Goal: Task Accomplishment & Management: Manage account settings

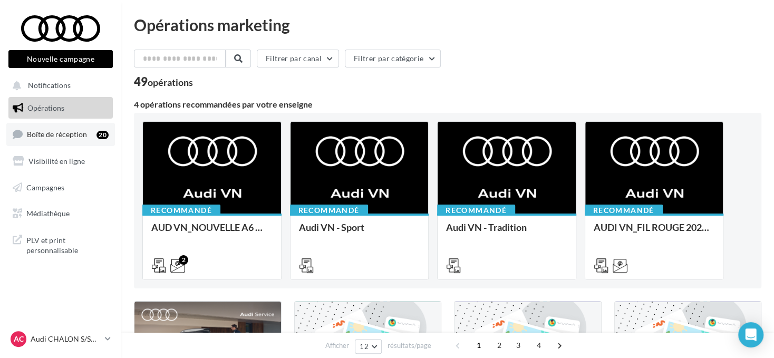
click at [76, 141] on link "Boîte de réception 20" at bounding box center [60, 134] width 109 height 23
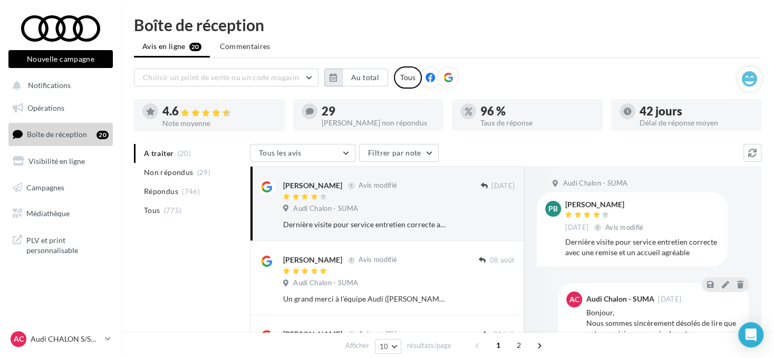
click at [330, 80] on icon "button" at bounding box center [333, 77] width 7 height 8
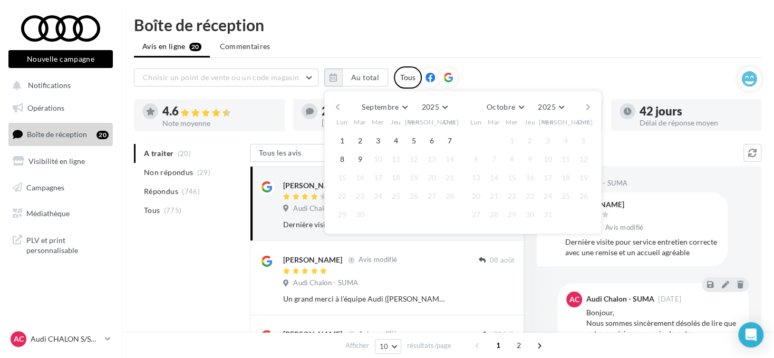
click at [335, 104] on button "button" at bounding box center [337, 107] width 9 height 15
drag, startPoint x: 336, startPoint y: 102, endPoint x: 337, endPoint y: 108, distance: 6.0
click at [336, 101] on button "button" at bounding box center [337, 107] width 9 height 15
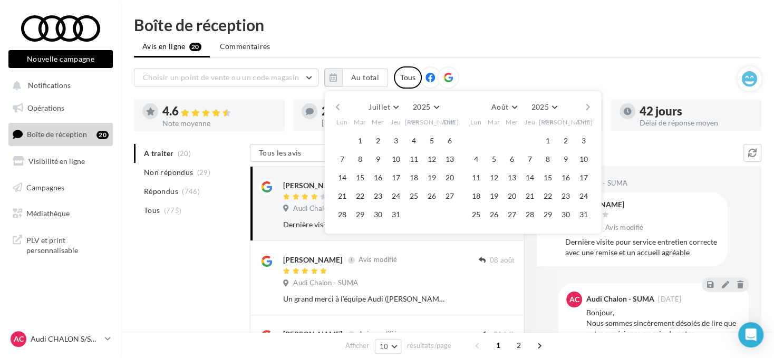
click at [365, 133] on span "1" at bounding box center [360, 141] width 16 height 16
click at [362, 138] on button "1" at bounding box center [360, 141] width 16 height 16
click at [585, 105] on button "button" at bounding box center [588, 107] width 9 height 15
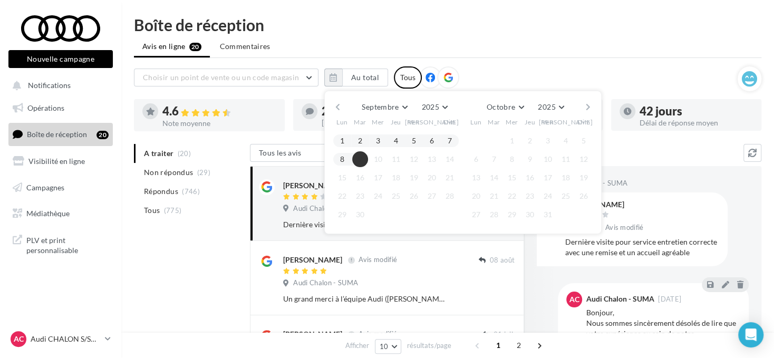
click at [358, 157] on button "9" at bounding box center [360, 159] width 16 height 16
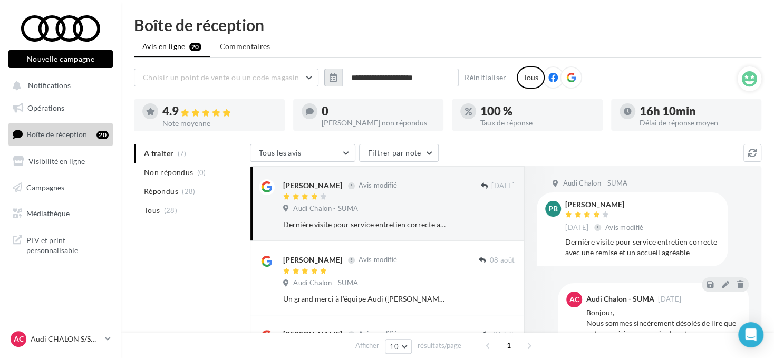
drag, startPoint x: 339, startPoint y: 73, endPoint x: 335, endPoint y: 80, distance: 7.8
click at [339, 73] on button "button" at bounding box center [333, 78] width 18 height 18
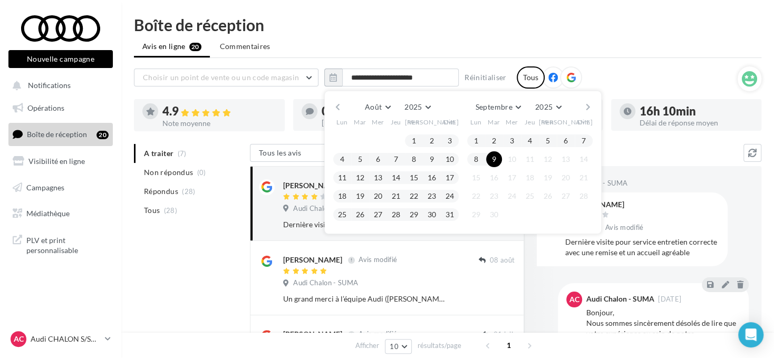
click at [337, 107] on button "button" at bounding box center [337, 107] width 9 height 15
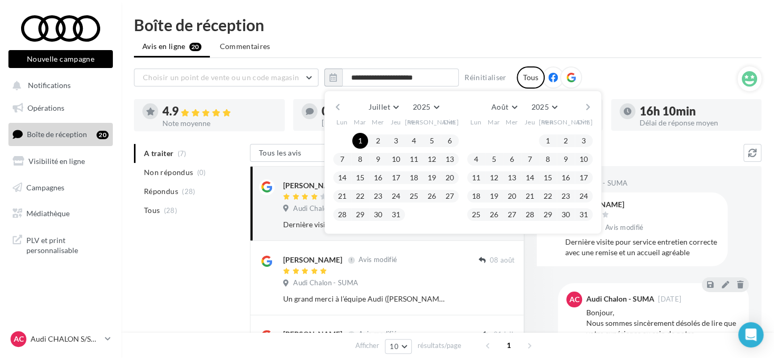
click at [337, 107] on button "button" at bounding box center [337, 107] width 9 height 15
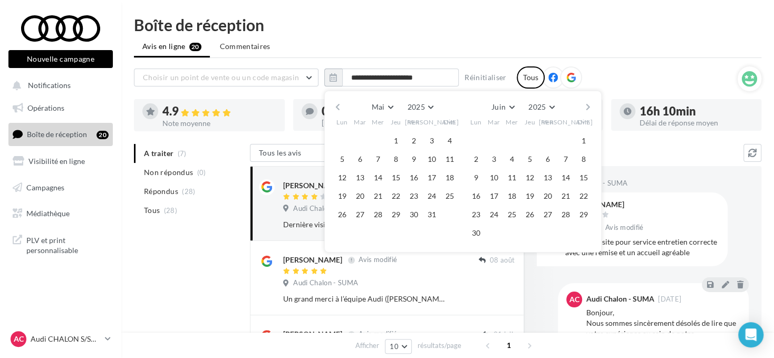
click at [337, 107] on button "button" at bounding box center [337, 107] width 9 height 15
click at [360, 141] on button "1" at bounding box center [360, 141] width 16 height 16
click at [585, 105] on button "button" at bounding box center [588, 107] width 9 height 15
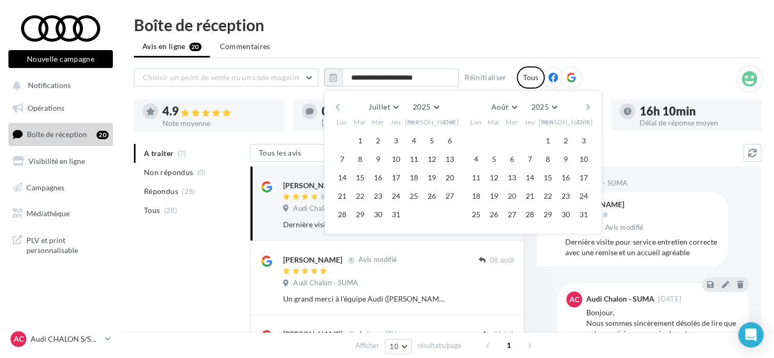
click at [584, 107] on button "button" at bounding box center [588, 107] width 9 height 15
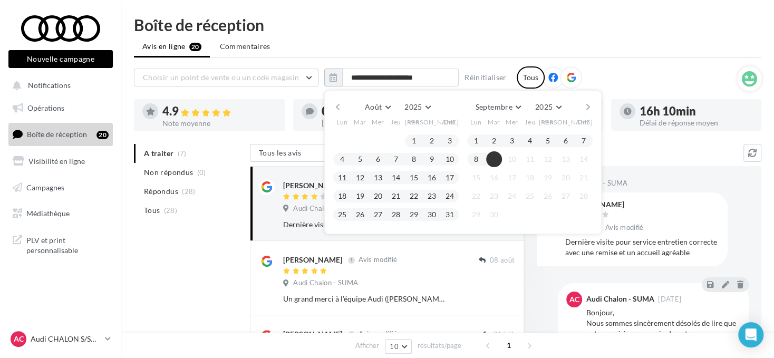
click at [490, 156] on button "9" at bounding box center [494, 159] width 16 height 16
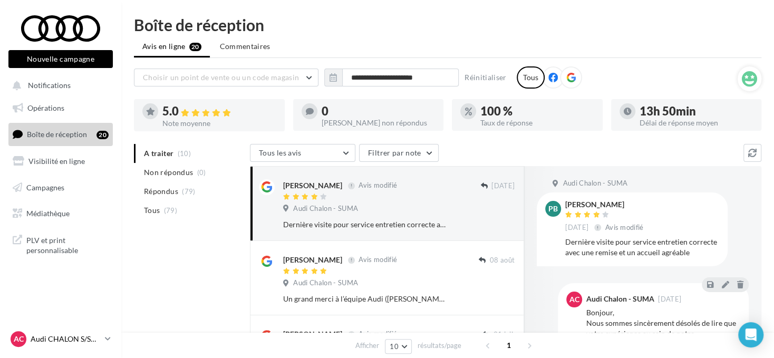
click at [105, 335] on icon at bounding box center [108, 338] width 6 height 9
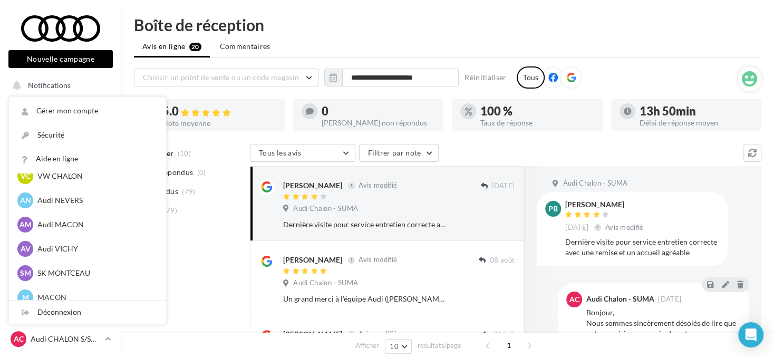
scroll to position [527, 0]
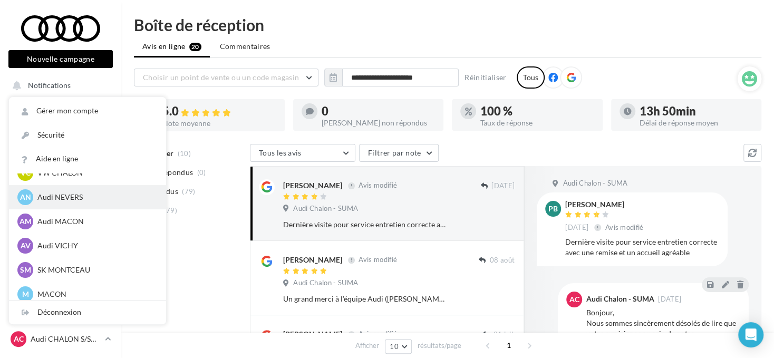
click at [94, 194] on p "Audi NEVERS" at bounding box center [95, 197] width 116 height 11
